Goal: Download file/media

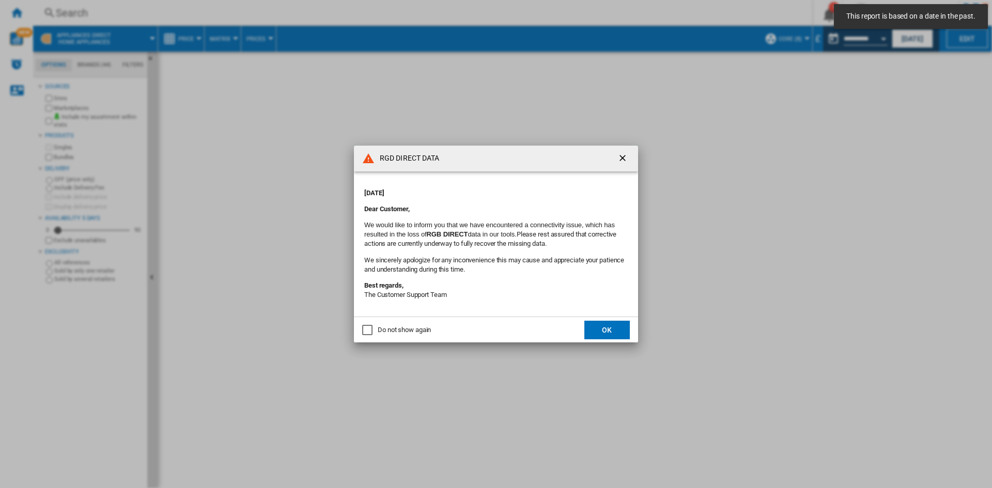
click at [616, 329] on button "OK" at bounding box center [606, 330] width 45 height 19
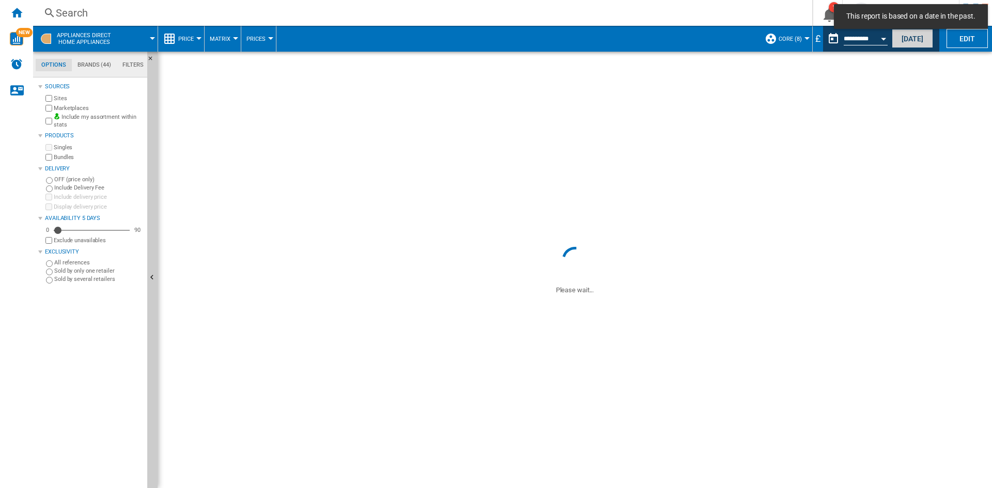
click at [906, 38] on button "[DATE]" at bounding box center [911, 38] width 41 height 19
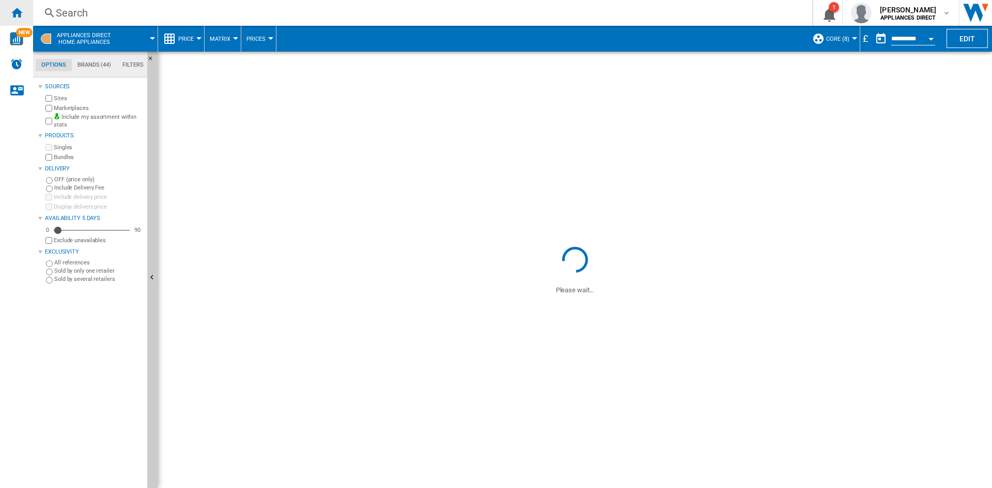
click at [9, 18] on div "Home" at bounding box center [16, 13] width 33 height 26
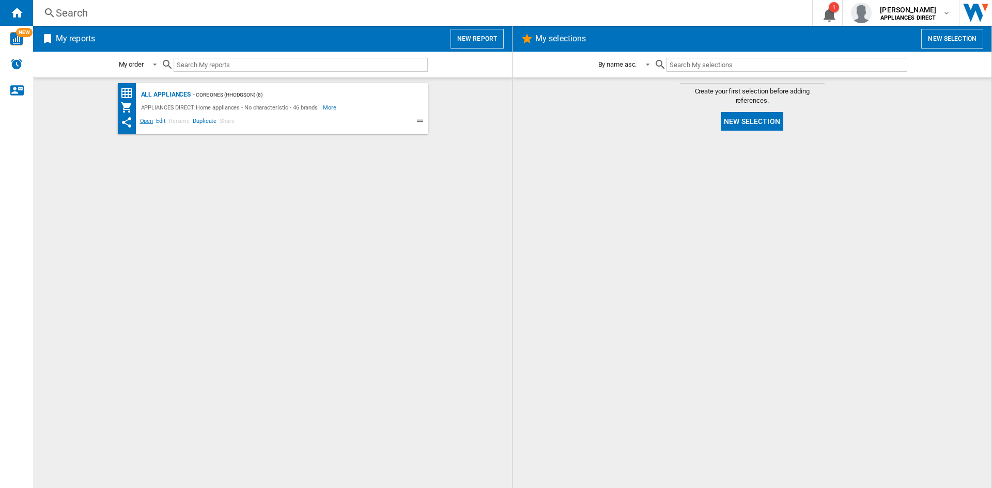
click at [146, 117] on span "Open" at bounding box center [146, 122] width 17 height 12
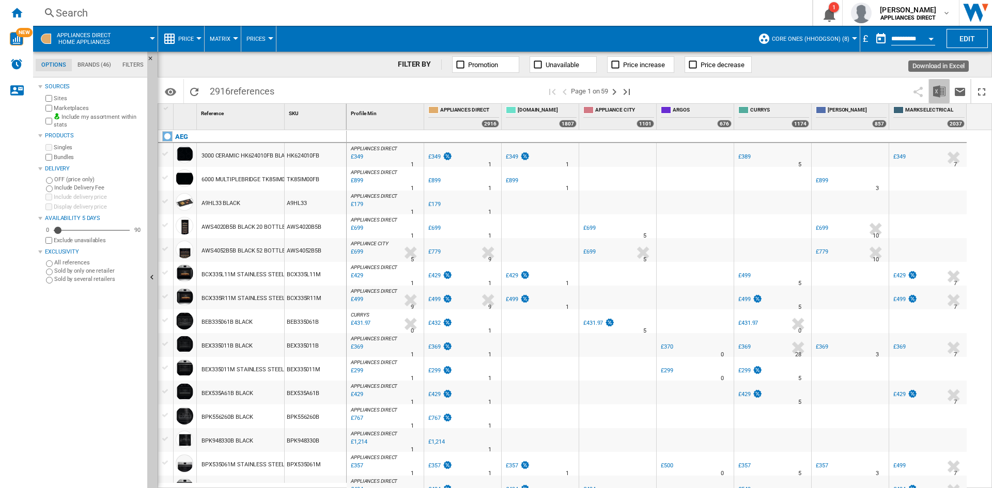
click at [937, 83] on button "Download in Excel" at bounding box center [939, 91] width 21 height 24
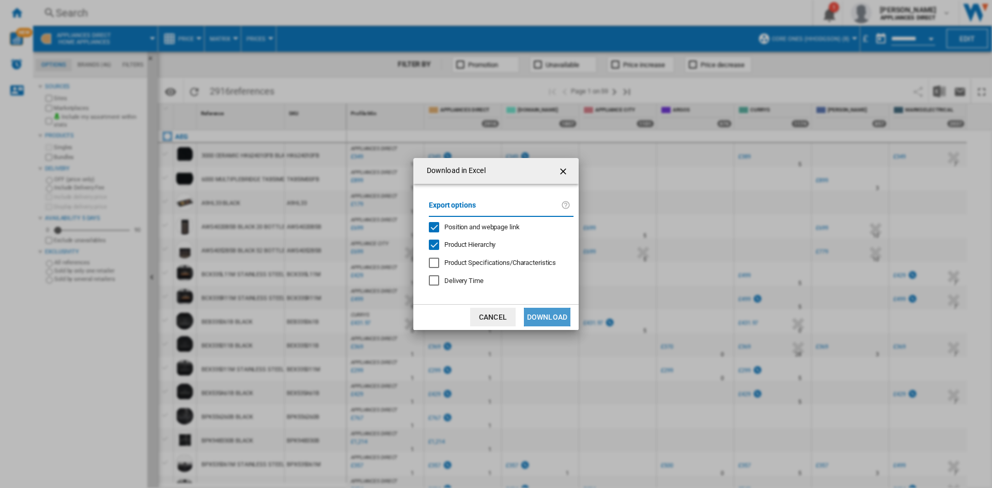
click at [550, 315] on button "Download" at bounding box center [547, 317] width 46 height 19
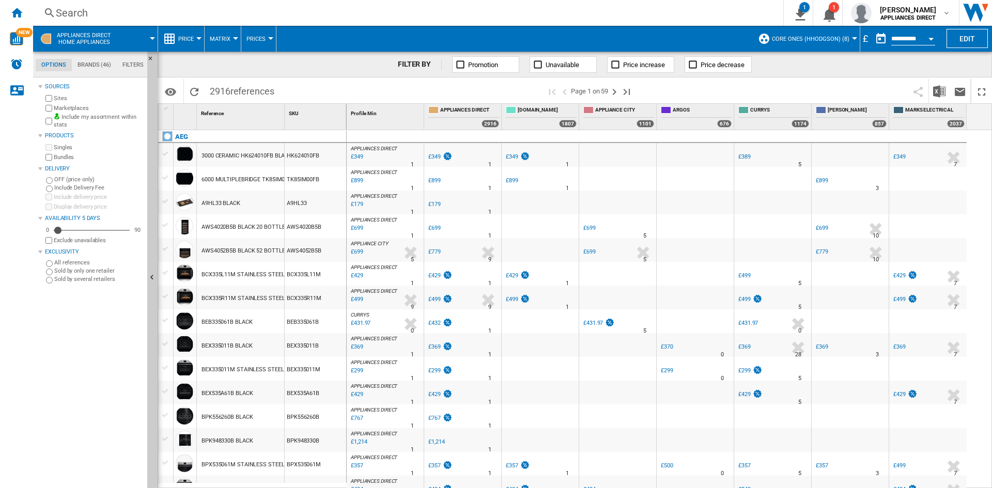
click at [801, 460] on div at bounding box center [772, 458] width 73 height 6
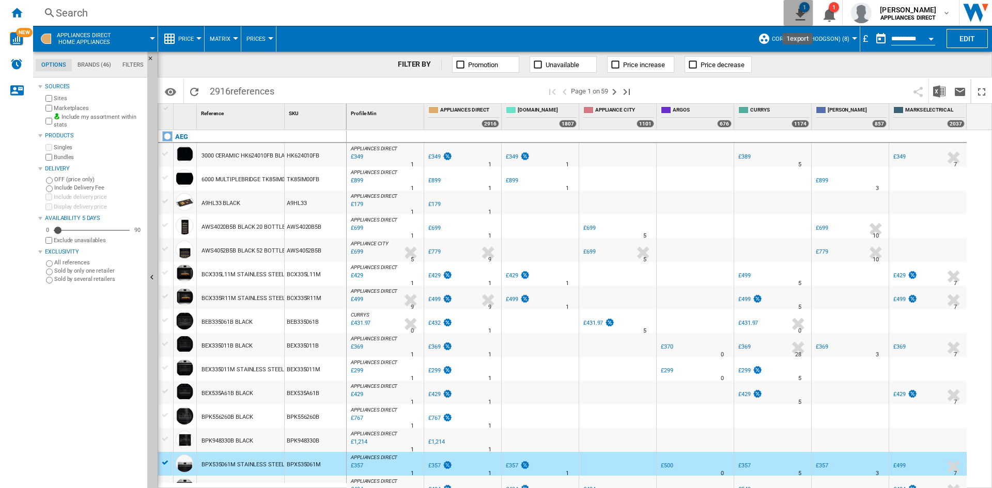
click at [796, 11] on ng-md-icon "1\a export" at bounding box center [798, 13] width 12 height 13
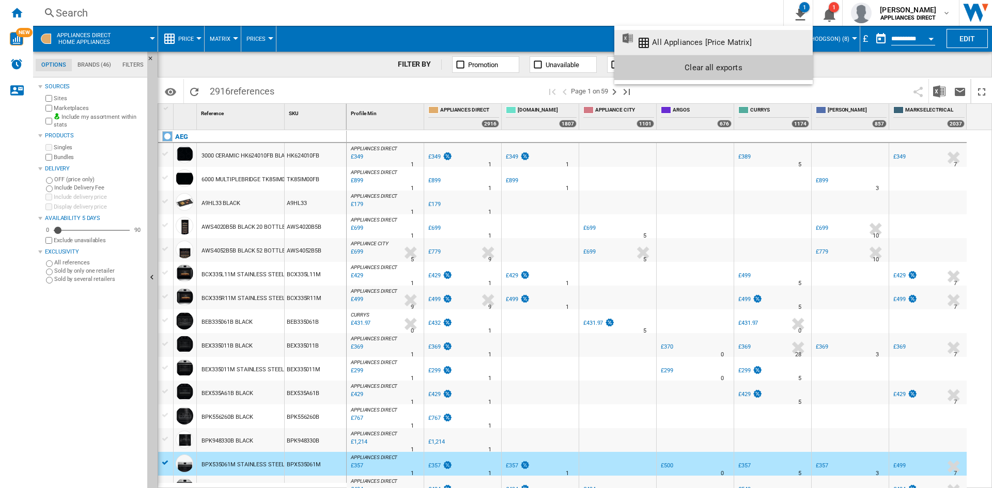
click at [833, 17] on md-backdrop at bounding box center [496, 244] width 992 height 488
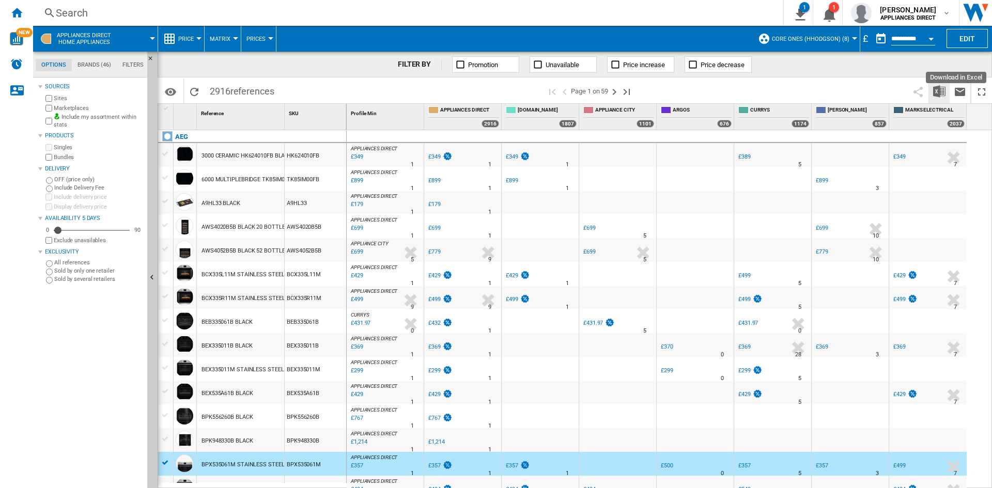
click at [939, 88] on img "Download in Excel" at bounding box center [939, 91] width 12 height 12
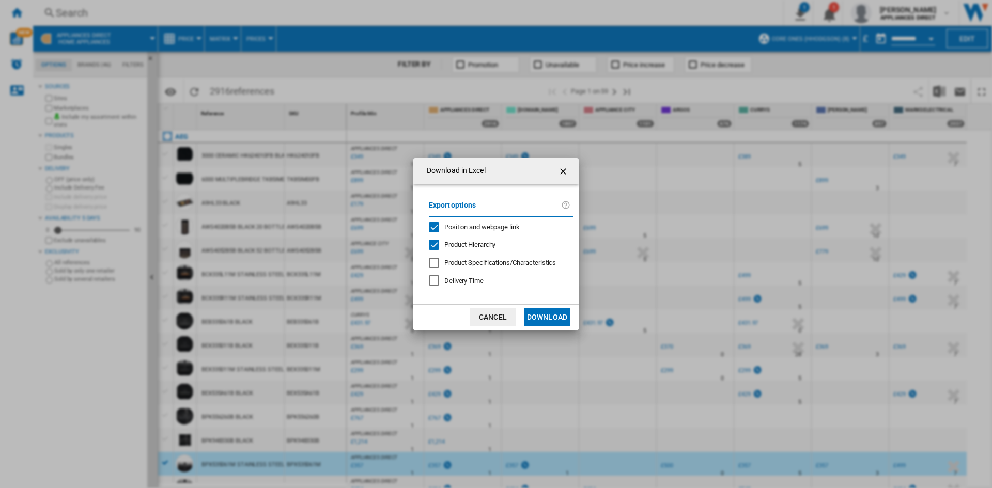
click at [540, 315] on button "Download" at bounding box center [547, 317] width 46 height 19
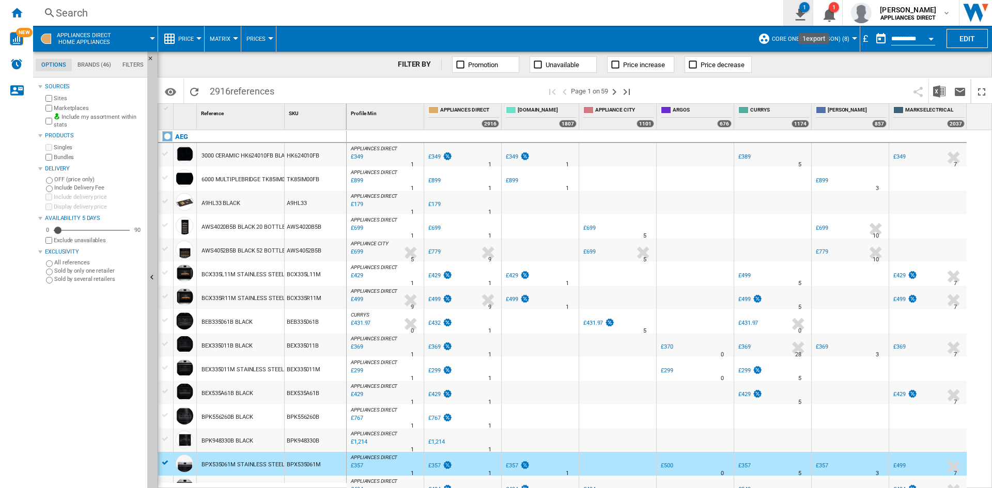
click at [807, 11] on div "1" at bounding box center [804, 7] width 10 height 10
